Goal: Find specific page/section: Find specific page/section

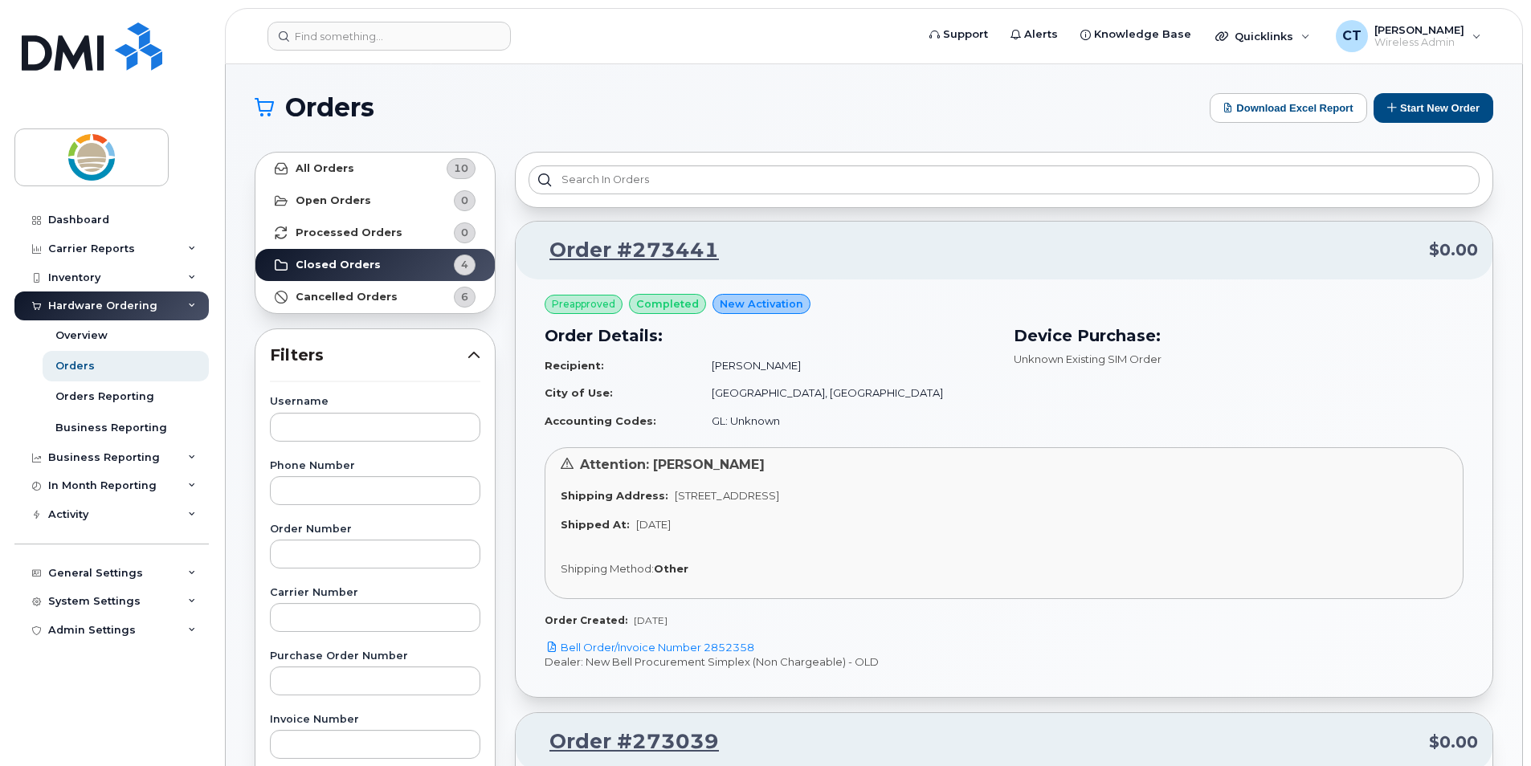
scroll to position [1718, 0]
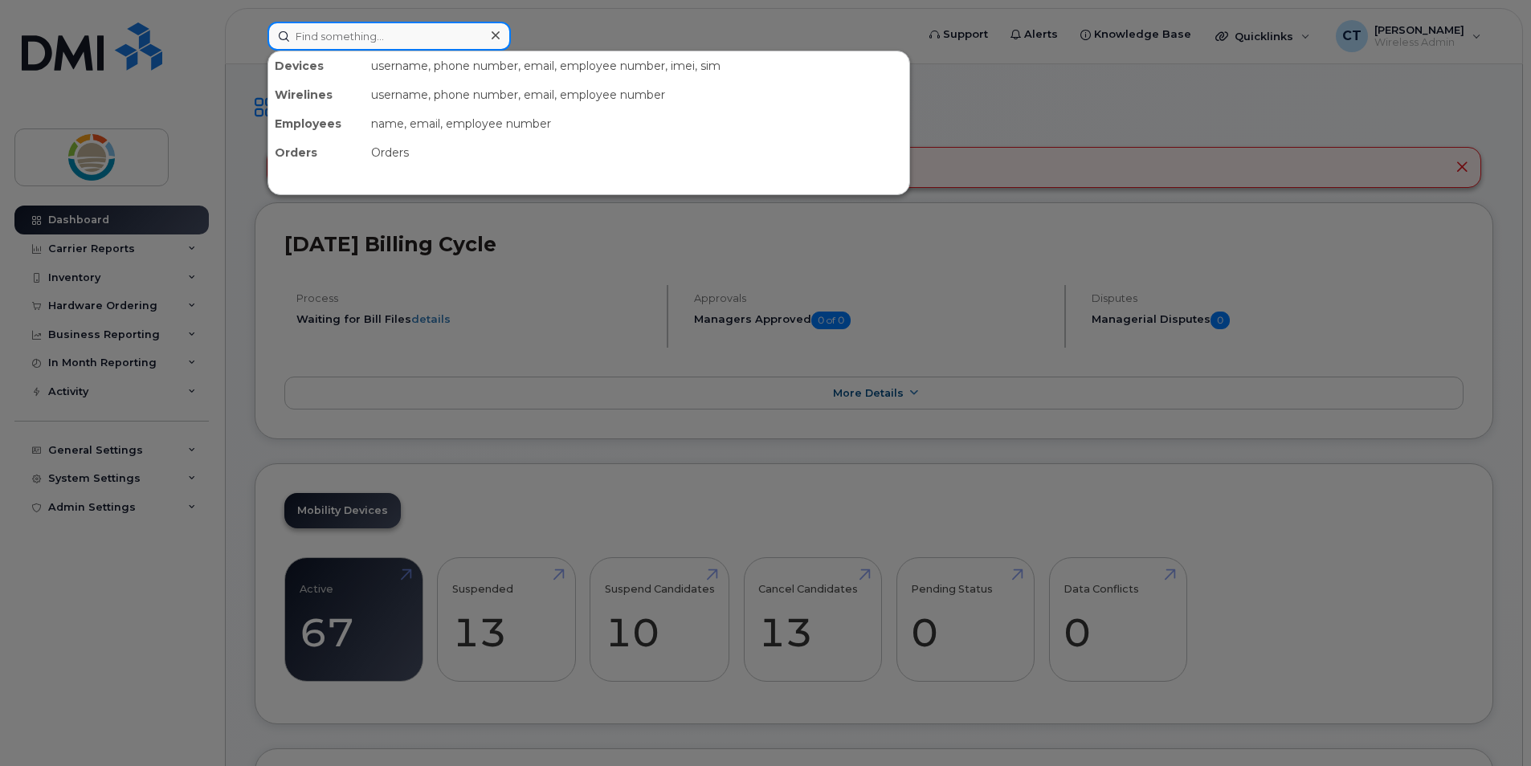
click at [453, 39] on input at bounding box center [388, 36] width 243 height 29
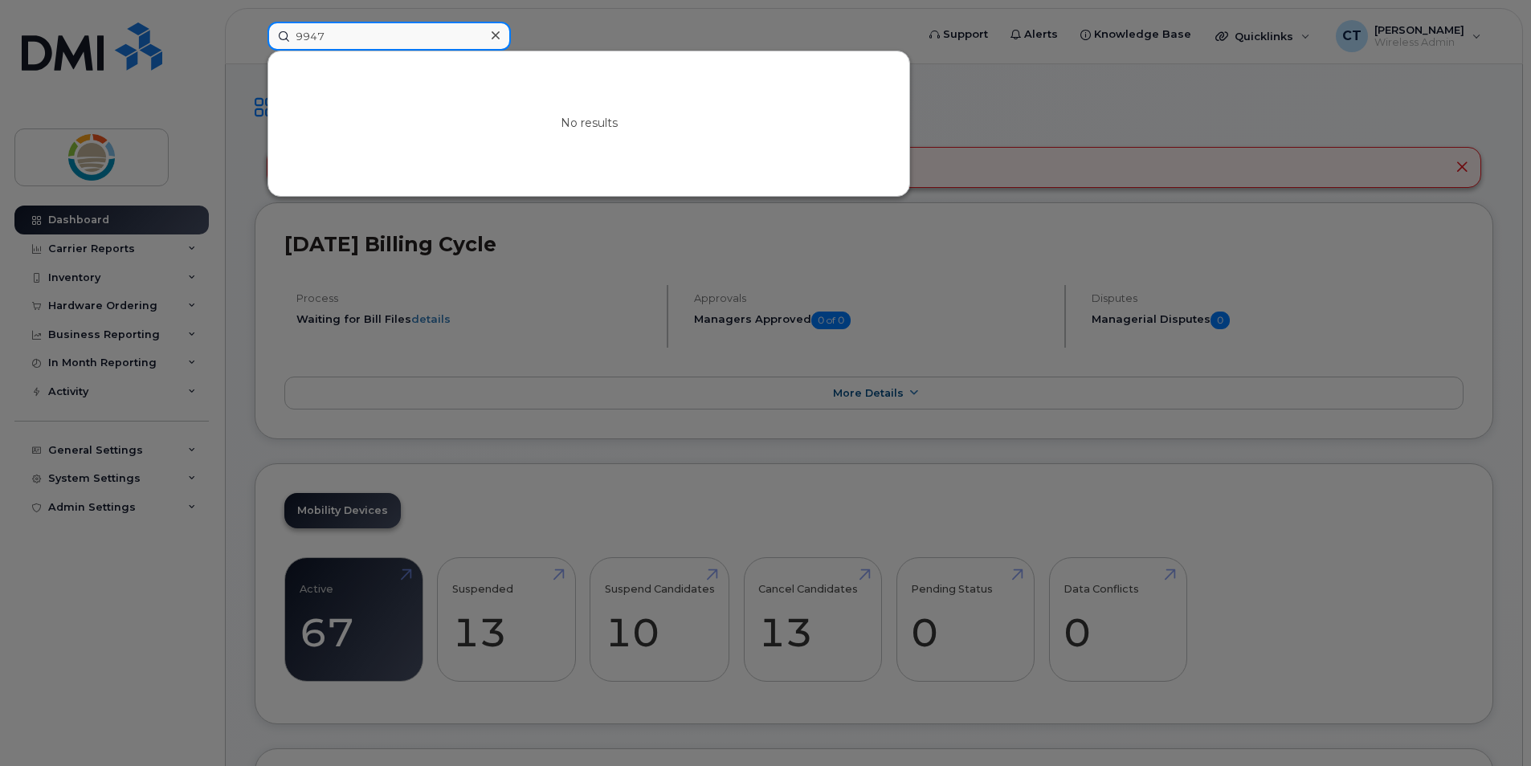
drag, startPoint x: 453, startPoint y: 39, endPoint x: 204, endPoint y: 21, distance: 249.6
click at [255, 22] on div "9947 No results" at bounding box center [586, 36] width 663 height 29
type input "roland"
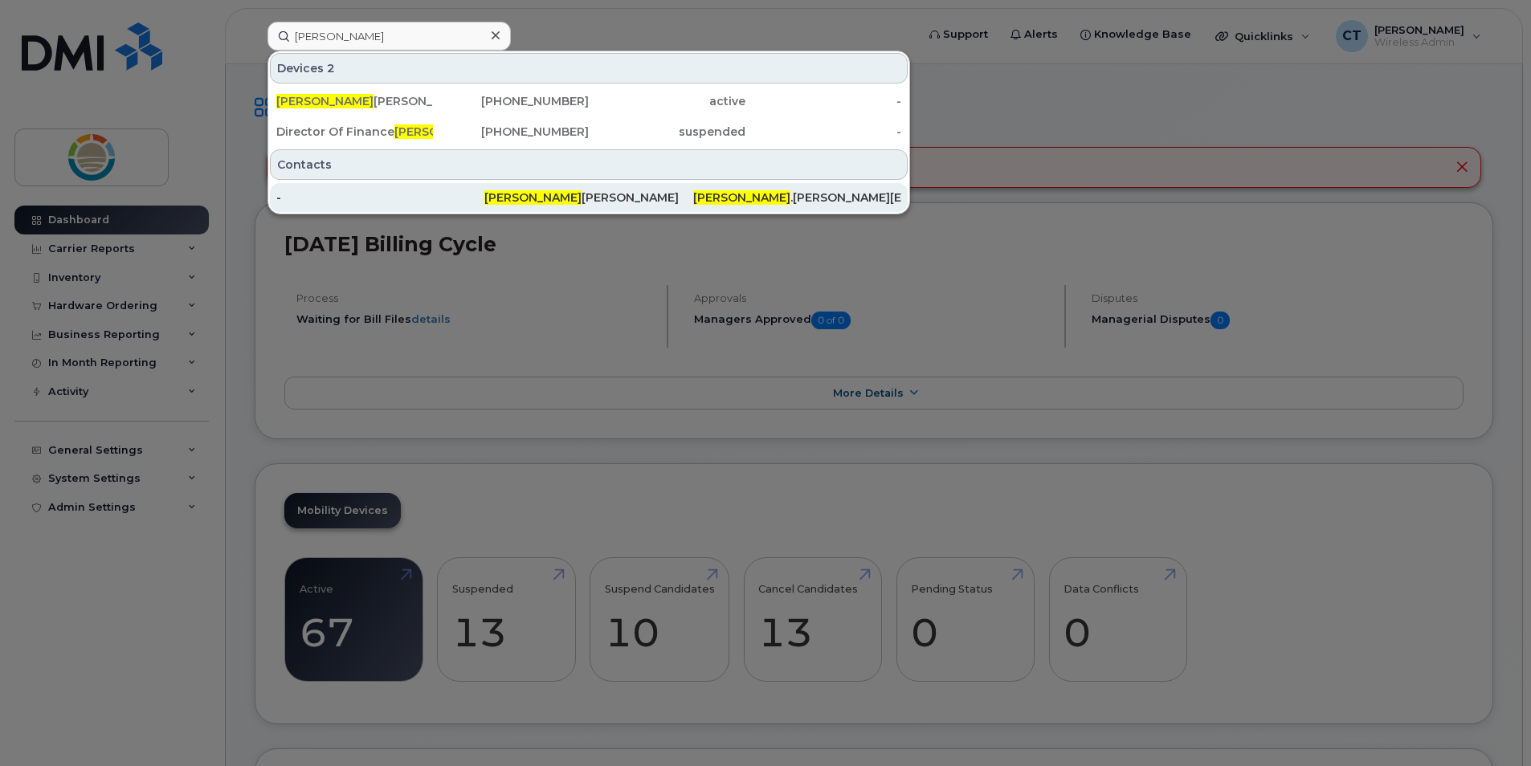
click at [383, 199] on div "-" at bounding box center [380, 198] width 208 height 16
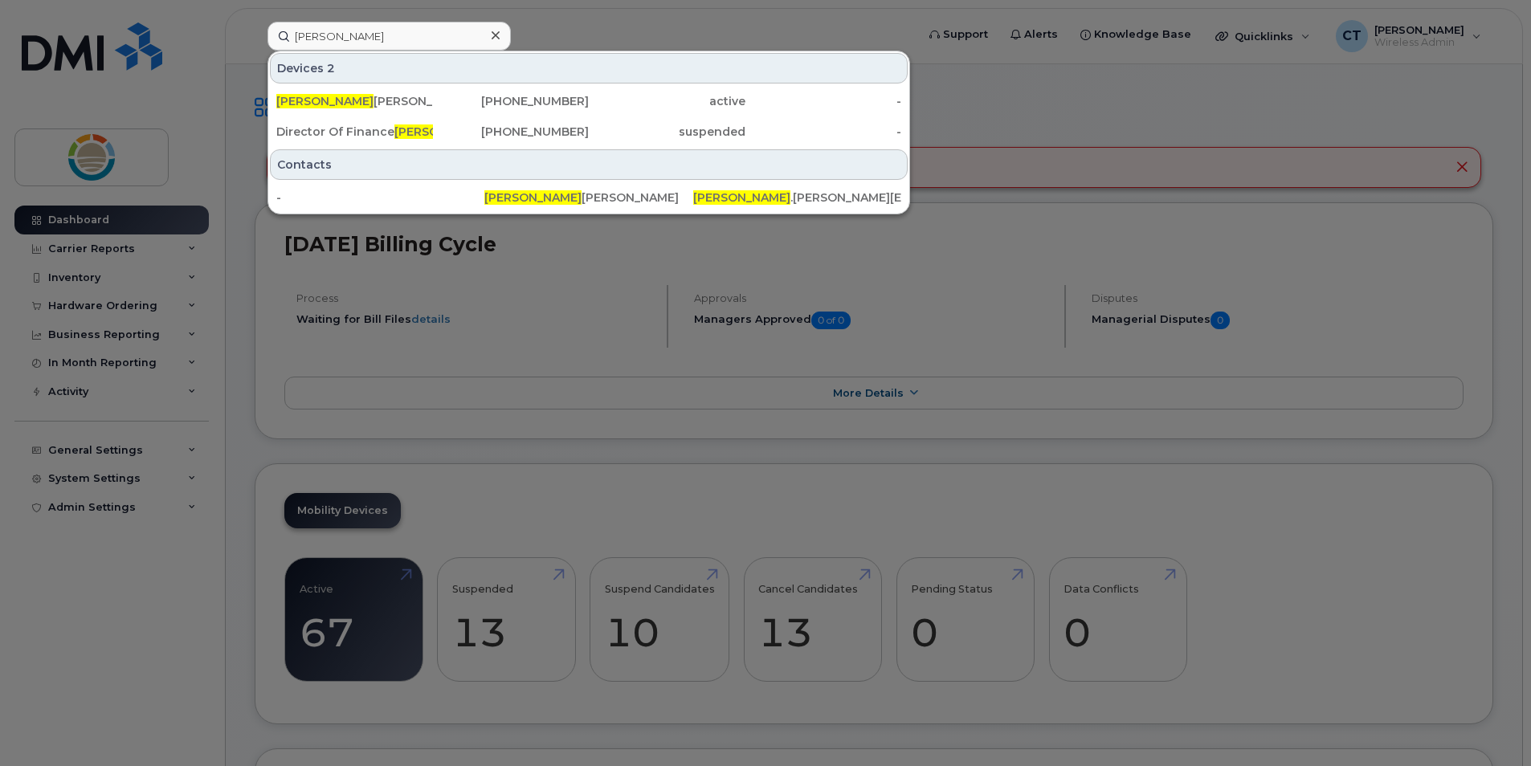
click at [1119, 120] on div at bounding box center [765, 383] width 1531 height 766
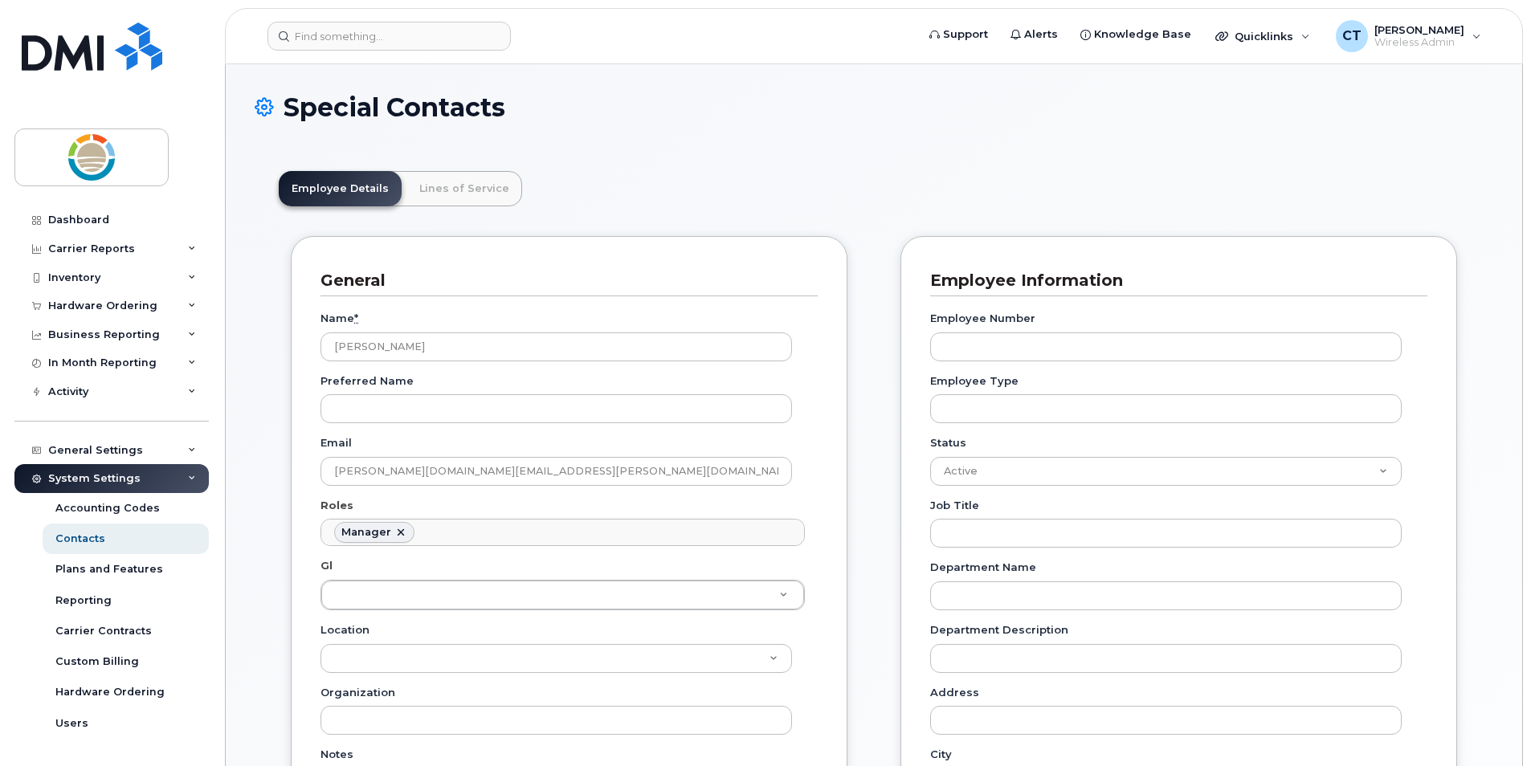
scroll to position [124, 0]
